Goal: Task Accomplishment & Management: Use online tool/utility

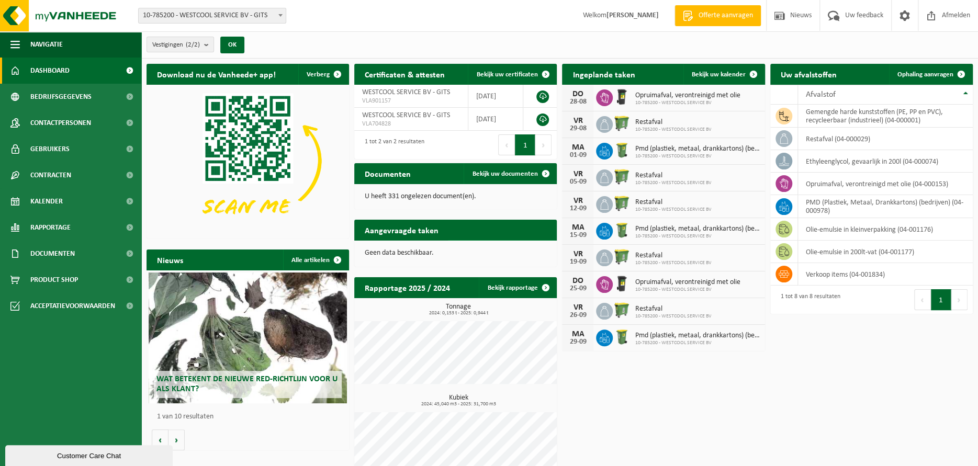
click at [508, 248] on span "Toon de aangevraagde taken" at bounding box center [496, 251] width 81 height 7
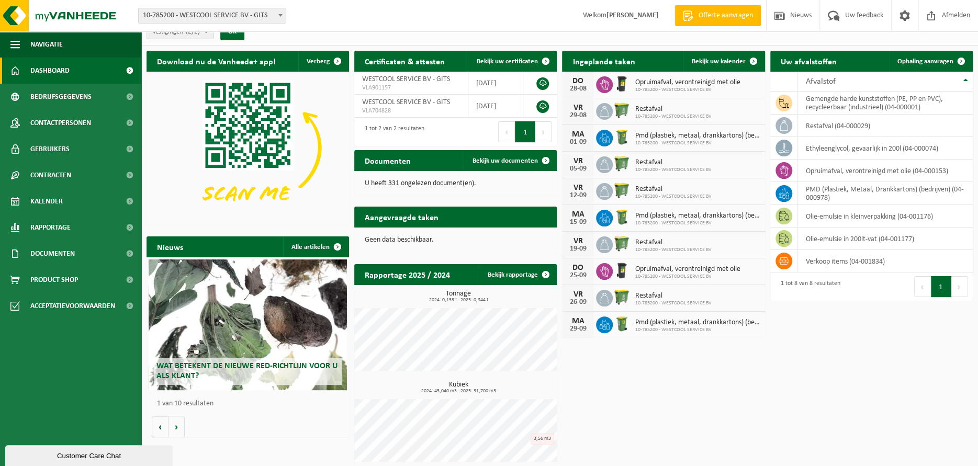
scroll to position [19, 0]
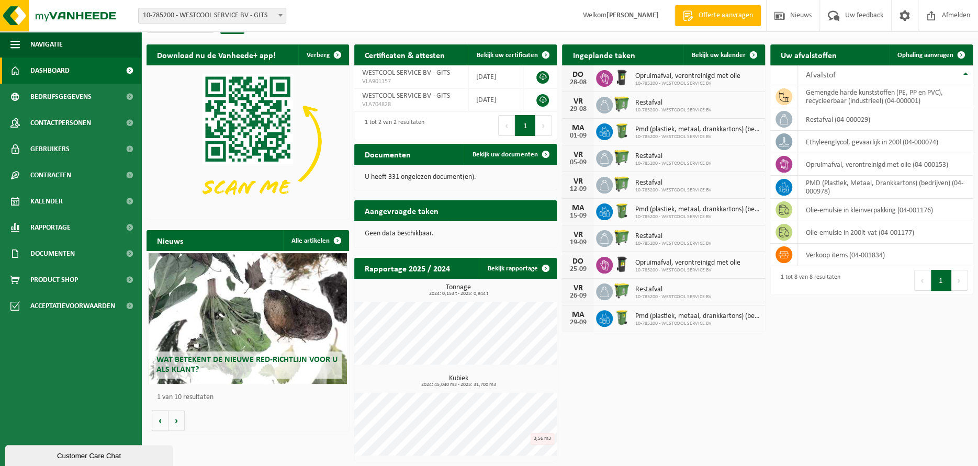
click at [707, 398] on div "Download nu de Vanheede+ app! Verberg Certificaten & attesten Bekijk uw certifi…" at bounding box center [560, 252] width 832 height 427
